Goal: Participate in discussion: Engage in conversation with other users on a specific topic

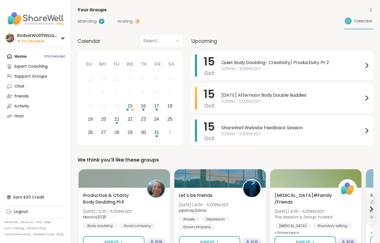
click at [123, 24] on span "Hosting" at bounding box center [125, 22] width 15 height 6
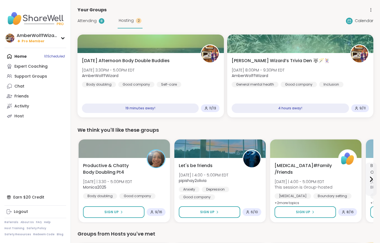
click at [125, 26] on div "Hosting 2" at bounding box center [130, 20] width 25 height 15
click at [101, 56] on div "[DATE] Afternoon Body Double Buddies [DATE] 3:30PM - 5:00PM EDT AmberWolffWizar…" at bounding box center [150, 85] width 146 height 64
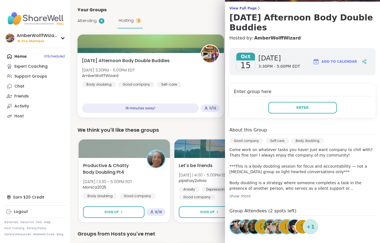
scroll to position [44, 0]
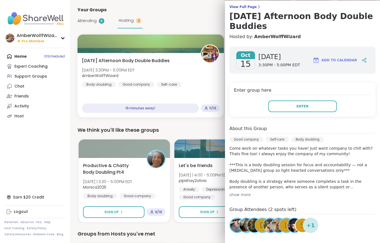
click at [84, 27] on div "Attending 8 Hosting 2" at bounding box center [109, 20] width 65 height 15
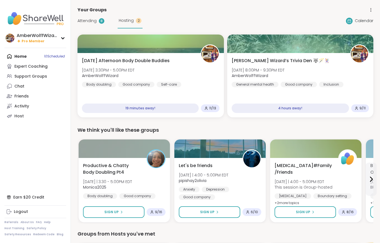
click at [84, 23] on span "Attending" at bounding box center [86, 21] width 19 height 6
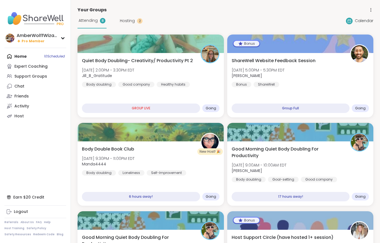
click at [129, 74] on span "Jill_B_Gratitude" at bounding box center [108, 76] width 52 height 6
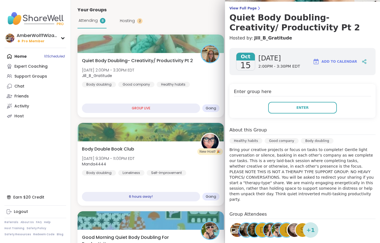
scroll to position [43, 0]
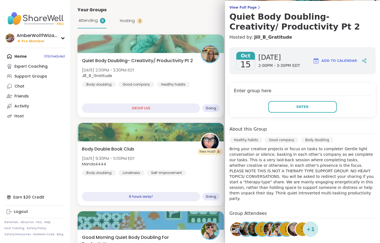
click at [295, 120] on div "[DATE] [DATE] 2:00PM - 3:30PM EDT Add to Calendar Enter group here Enter About …" at bounding box center [302, 169] width 155 height 253
click at [291, 125] on div "[DATE] [DATE] 2:00PM - 3:30PM EDT Add to Calendar Enter group here Enter About …" at bounding box center [302, 169] width 155 height 253
click at [282, 116] on div "Enter group here Enter" at bounding box center [302, 100] width 146 height 34
click at [281, 109] on button "Enter" at bounding box center [302, 107] width 69 height 12
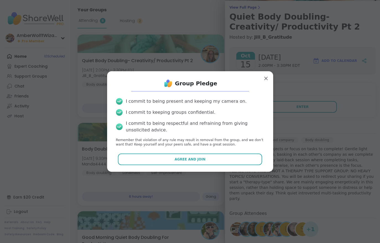
click at [200, 159] on span "Agree and Join" at bounding box center [189, 159] width 31 height 5
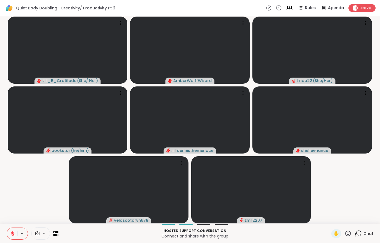
click at [347, 203] on video-player-container "[PERSON_NAME] ( She/ Her ) AmberWolffWizard Linda22 ( She/Her ) bookstar ( he/h…" at bounding box center [189, 120] width 373 height 203
click at [348, 192] on video-player-container "[PERSON_NAME] ( She/ Her ) AmberWolffWizard Linda22 ( She/Her ) bookstar ( he/h…" at bounding box center [189, 120] width 373 height 203
click at [354, 198] on video-player-container "[PERSON_NAME] ( She/ Her ) AmberWolffWizard Linda22 ( She/Her ) bookstar ( he/h…" at bounding box center [189, 120] width 373 height 203
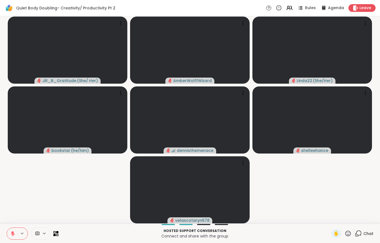
click at [364, 9] on span "Leave" at bounding box center [365, 8] width 12 height 6
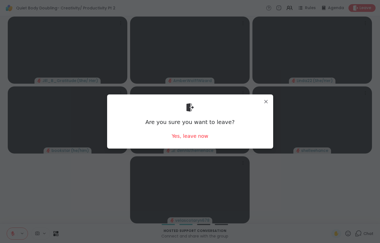
click at [192, 140] on div "Yes, leave now" at bounding box center [189, 136] width 37 height 7
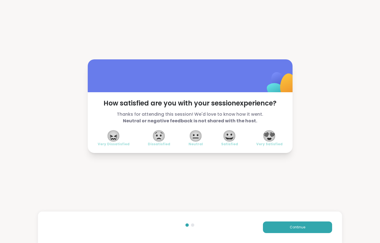
click at [300, 228] on span "Continue" at bounding box center [297, 227] width 15 height 5
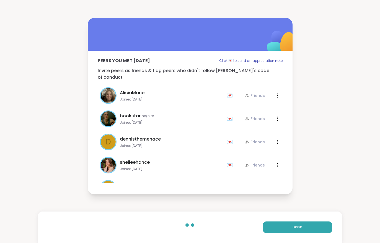
click at [300, 228] on span "Finish" at bounding box center [297, 227] width 10 height 5
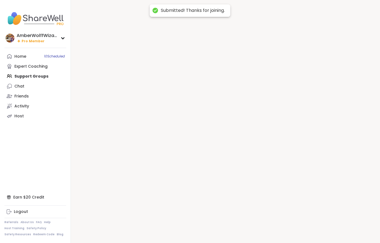
click at [303, 231] on div at bounding box center [225, 121] width 309 height 243
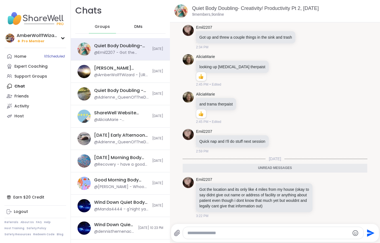
click at [20, 55] on div "Home 10 Scheduled" at bounding box center [20, 57] width 12 height 6
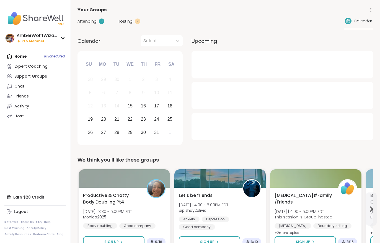
click at [123, 20] on span "Hosting" at bounding box center [125, 22] width 15 height 6
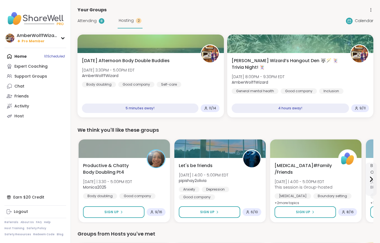
click at [120, 22] on span "Hosting" at bounding box center [126, 21] width 15 height 6
click at [135, 83] on div "Good company" at bounding box center [136, 85] width 36 height 6
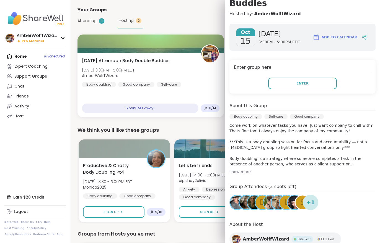
scroll to position [66, 0]
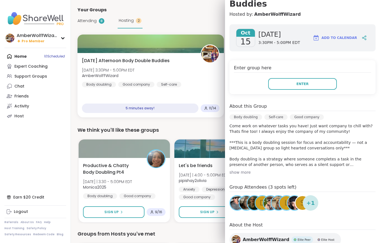
click at [279, 90] on button "Enter" at bounding box center [302, 84] width 69 height 12
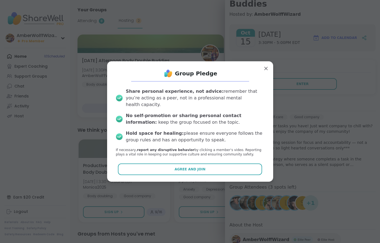
click at [202, 167] on span "Agree and Join" at bounding box center [189, 169] width 31 height 5
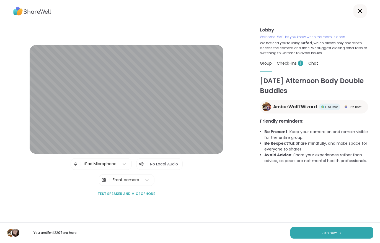
click at [327, 239] on button "Join now" at bounding box center [331, 233] width 83 height 12
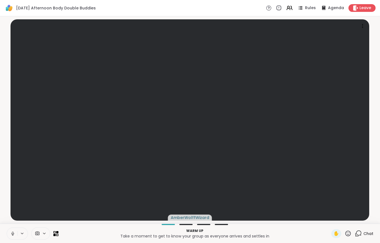
click at [12, 232] on icon at bounding box center [12, 233] width 1 height 2
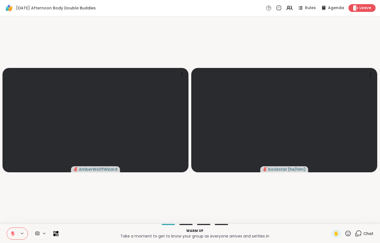
click at [12, 231] on button at bounding box center [12, 234] width 11 height 12
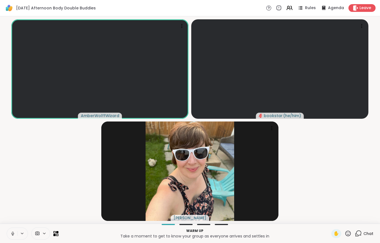
click at [365, 238] on div "Chat" at bounding box center [364, 234] width 19 height 9
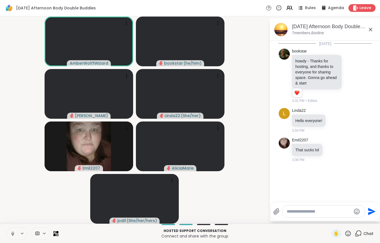
click at [9, 234] on button at bounding box center [12, 234] width 11 height 12
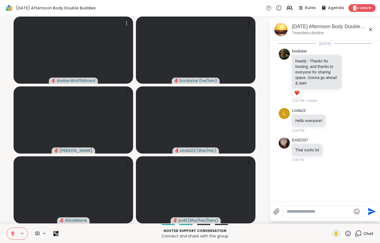
click at [92, 55] on video at bounding box center [73, 50] width 119 height 67
click at [92, 54] on video at bounding box center [73, 50] width 119 height 67
click at [85, 55] on video at bounding box center [73, 50] width 119 height 67
click at [80, 60] on video at bounding box center [73, 50] width 119 height 67
click at [101, 55] on video at bounding box center [73, 50] width 119 height 67
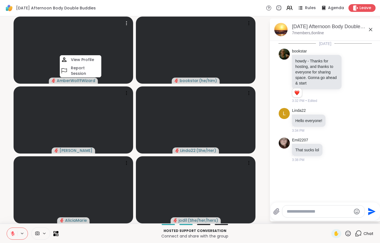
click at [93, 61] on h4 "View Profile" at bounding box center [82, 60] width 23 height 6
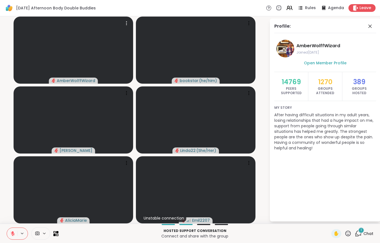
click at [363, 237] on div "1 Chat" at bounding box center [364, 234] width 19 height 9
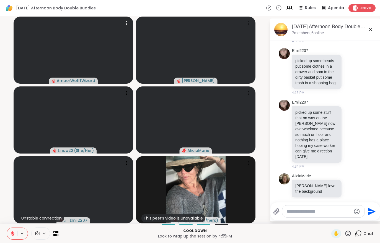
scroll to position [262, 0]
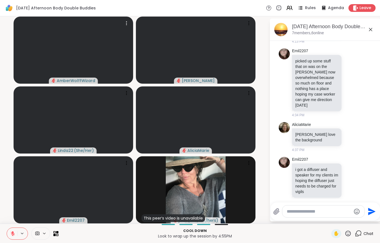
click at [12, 235] on icon at bounding box center [12, 233] width 5 height 5
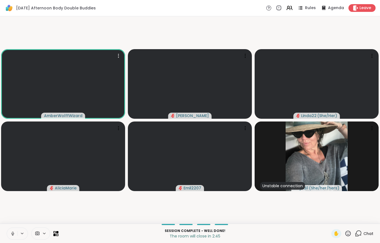
click at [17, 232] on button at bounding box center [12, 234] width 11 height 12
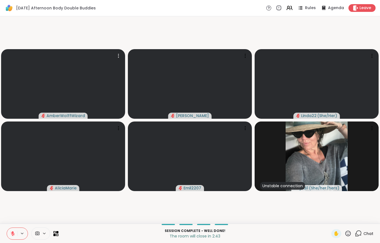
click at [360, 9] on span "Leave" at bounding box center [365, 8] width 12 height 6
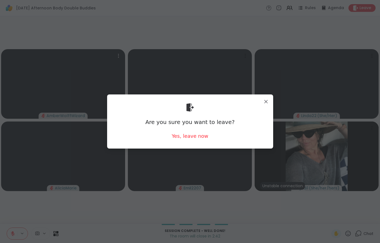
click at [193, 136] on div "Yes, leave now" at bounding box center [189, 136] width 37 height 7
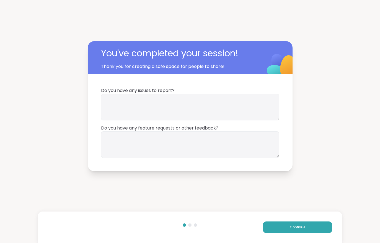
click at [274, 226] on button "Continue" at bounding box center [297, 228] width 69 height 12
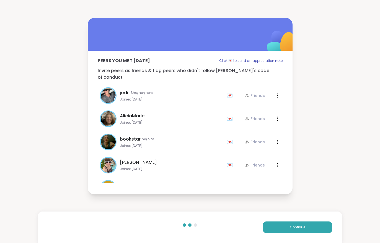
click at [278, 227] on button "Continue" at bounding box center [297, 228] width 69 height 12
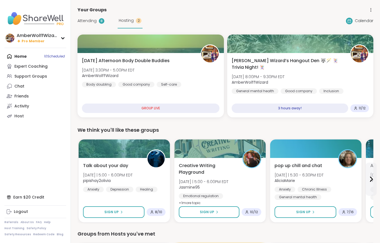
click at [92, 23] on span "Attending" at bounding box center [86, 21] width 19 height 6
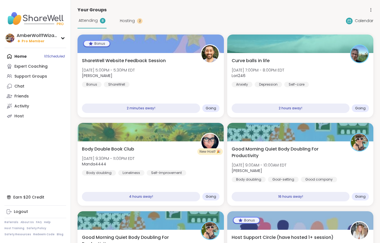
click at [105, 21] on div "8" at bounding box center [103, 21] width 6 height 6
click at [177, 68] on div "ShareWell Website Feedback Session Wed, Oct 15 | 5:00PM - 5:30PM EDT brett Bonu…" at bounding box center [150, 73] width 137 height 30
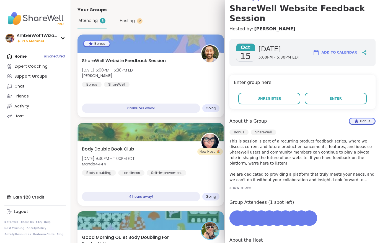
scroll to position [50, 0]
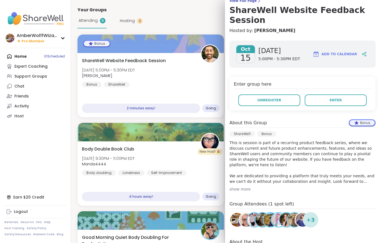
click at [335, 77] on div "Enter group here Unregister Enter" at bounding box center [302, 94] width 146 height 34
click at [325, 95] on button "Enter" at bounding box center [335, 101] width 62 height 12
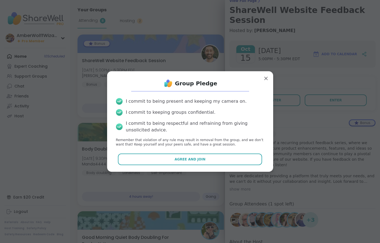
click at [225, 163] on button "Agree and Join" at bounding box center [190, 160] width 144 height 12
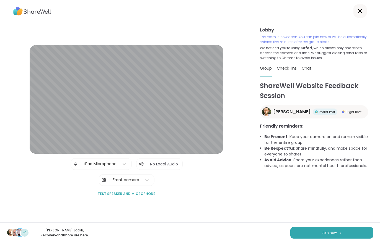
click at [335, 226] on div "+1 brett , JackB , Recovery and 1 more are here. Join now" at bounding box center [190, 233] width 380 height 21
click at [324, 235] on span "Join now" at bounding box center [328, 233] width 15 height 5
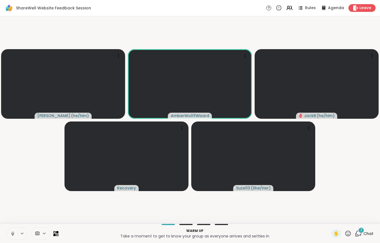
click at [10, 233] on button at bounding box center [12, 234] width 11 height 12
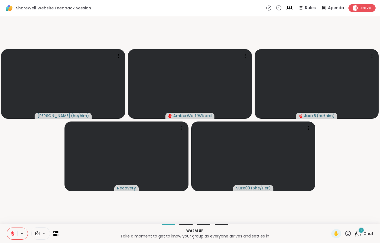
click at [366, 238] on div "2 Chat" at bounding box center [364, 234] width 19 height 9
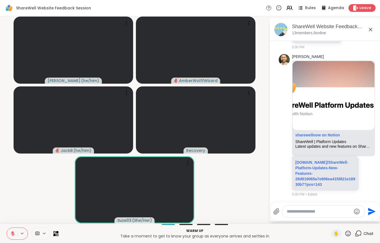
scroll to position [949, 0]
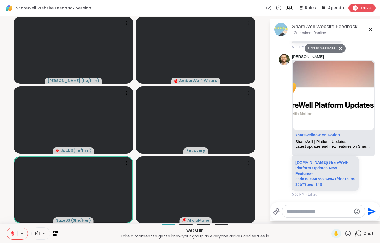
click at [13, 230] on button at bounding box center [12, 234] width 11 height 12
click at [10, 236] on button at bounding box center [12, 234] width 11 height 12
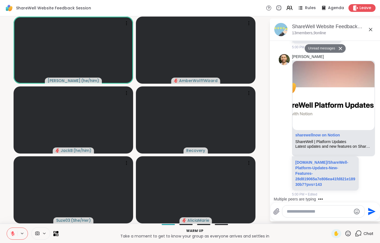
click at [15, 238] on button at bounding box center [12, 234] width 11 height 12
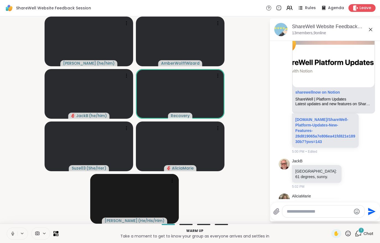
scroll to position [1016, 0]
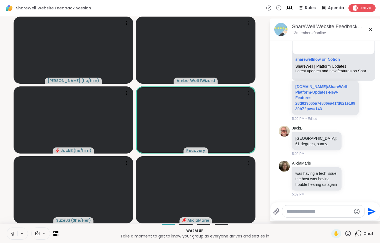
click at [7, 238] on button at bounding box center [12, 234] width 11 height 12
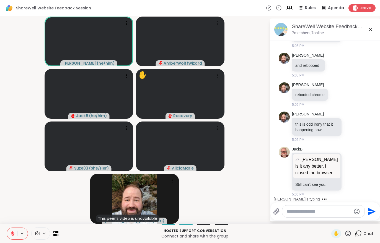
scroll to position [1458, 0]
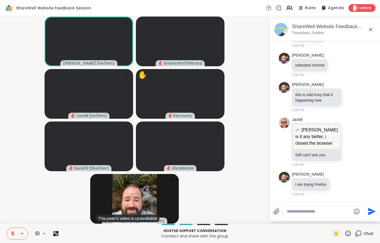
click at [336, 236] on span "✋" at bounding box center [336, 234] width 6 height 7
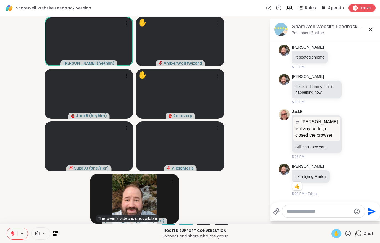
scroll to position [1466, 0]
click at [14, 232] on icon at bounding box center [12, 233] width 5 height 5
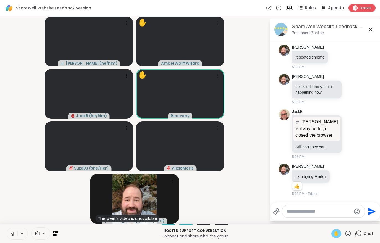
click at [3, 232] on div "Hosted support conversation Connect and share with the group ✋ Chat" at bounding box center [190, 233] width 380 height 19
click at [3, 231] on div "Hosted support conversation Connect and share with the group ✋ Chat" at bounding box center [190, 233] width 380 height 19
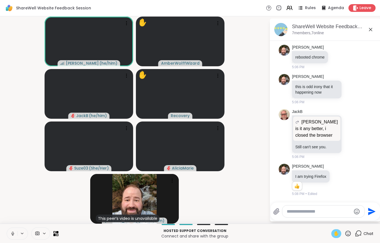
click at [13, 233] on icon at bounding box center [12, 233] width 1 height 2
click at [16, 232] on button at bounding box center [12, 234] width 11 height 12
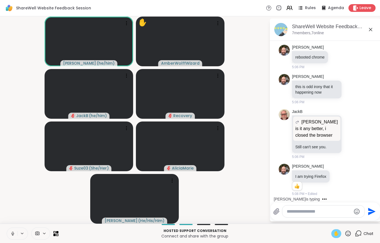
scroll to position [1501, 0]
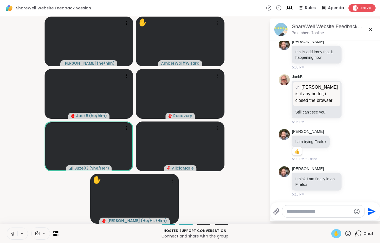
click at [336, 231] on span "✋" at bounding box center [336, 234] width 6 height 7
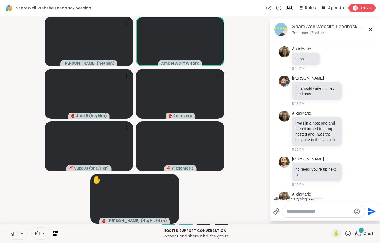
scroll to position [1721, 0]
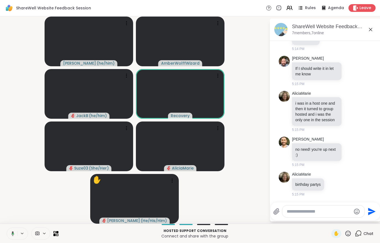
click at [11, 231] on icon at bounding box center [11, 233] width 5 height 5
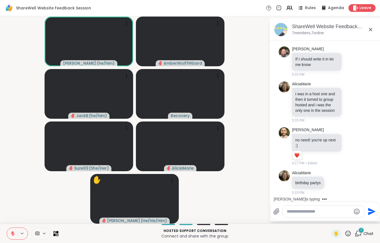
scroll to position [1783, 0]
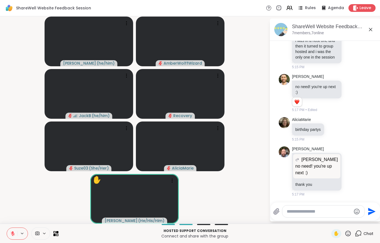
click at [11, 234] on icon at bounding box center [12, 233] width 5 height 5
click at [10, 234] on icon at bounding box center [12, 233] width 5 height 5
click at [309, 210] on textarea "Type your message" at bounding box center [318, 212] width 64 height 6
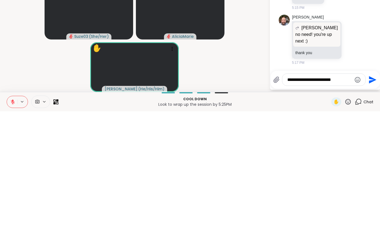
type textarea "**********"
click at [368, 203] on div "**********" at bounding box center [325, 212] width 110 height 18
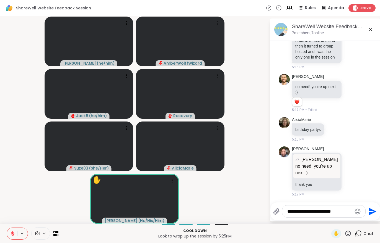
click at [373, 213] on icon "Send" at bounding box center [371, 211] width 9 height 9
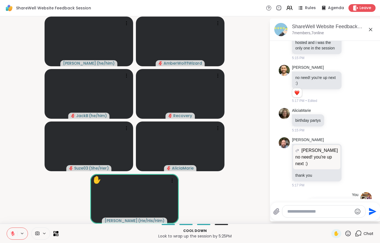
scroll to position [1818, 0]
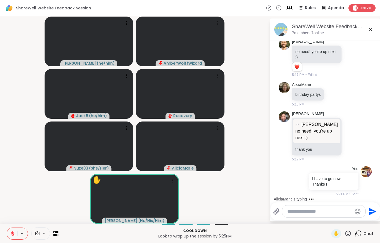
click at [364, 7] on span "Leave" at bounding box center [365, 8] width 12 height 6
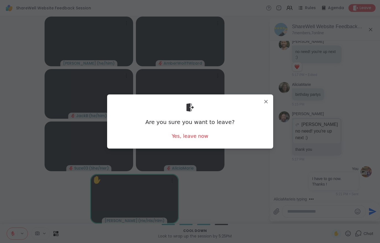
click at [192, 138] on div "Yes, leave now" at bounding box center [189, 136] width 37 height 7
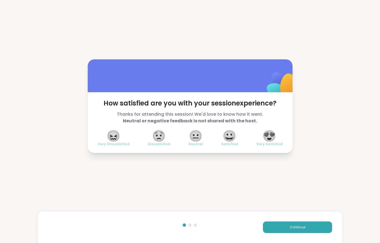
click at [313, 225] on button "Continue" at bounding box center [297, 228] width 69 height 12
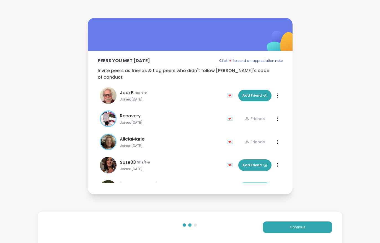
click at [313, 225] on button "Continue" at bounding box center [297, 228] width 69 height 12
click at [302, 231] on button "Continue" at bounding box center [297, 228] width 69 height 12
